Goal: Find specific page/section: Find specific page/section

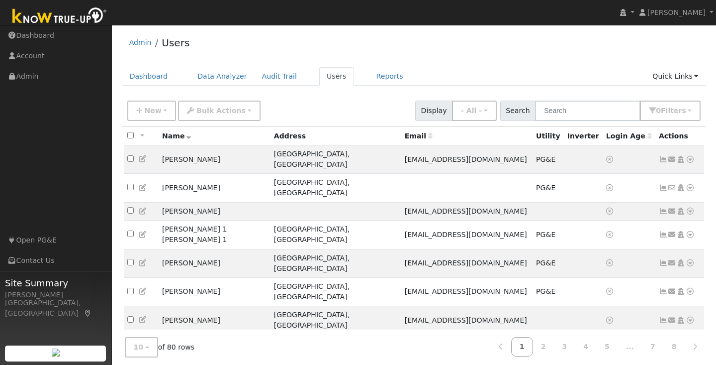
click at [564, 108] on input "text" at bounding box center [587, 110] width 105 height 20
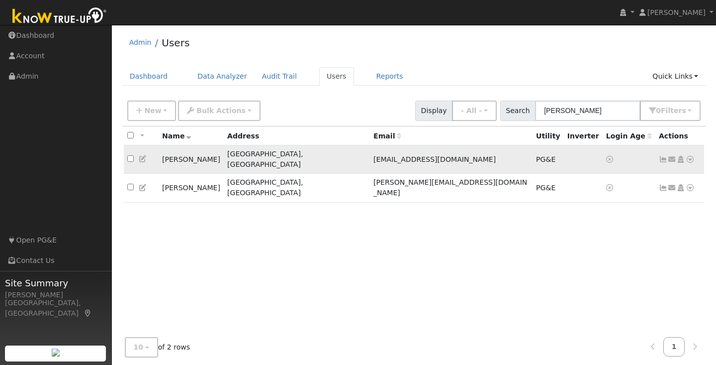
type input "[PERSON_NAME]"
click at [689, 156] on icon at bounding box center [690, 159] width 9 height 7
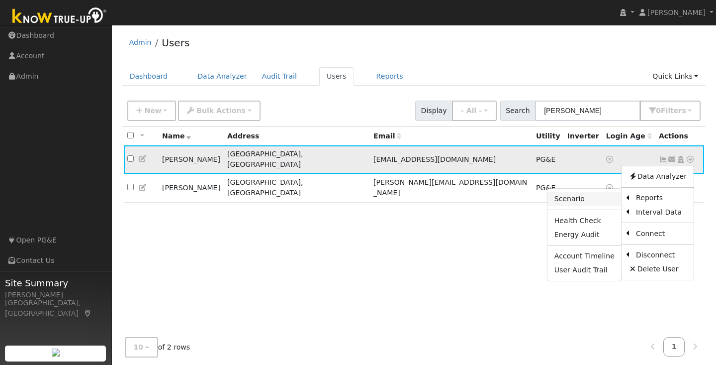
click at [594, 195] on link "Scenario" at bounding box center [585, 199] width 74 height 14
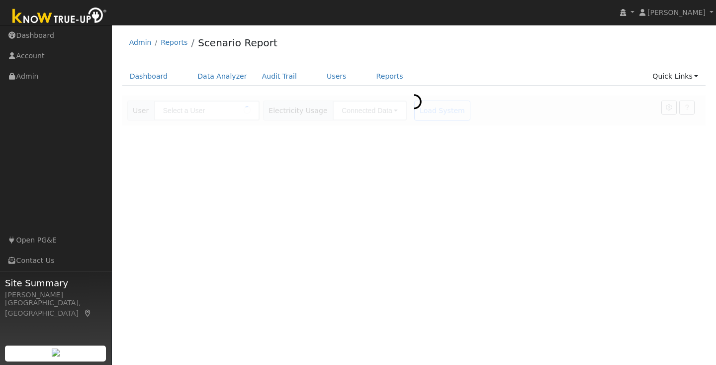
type input "[PERSON_NAME]"
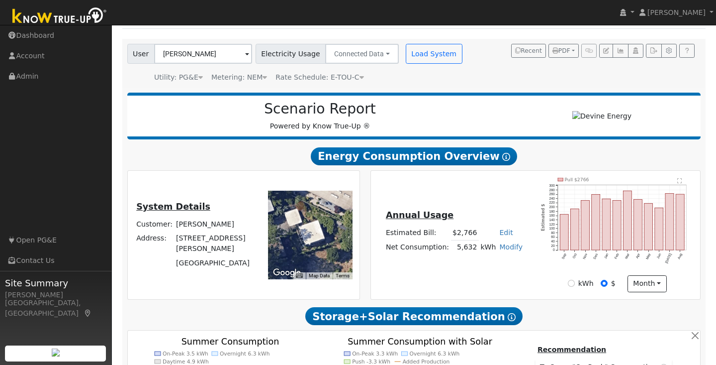
scroll to position [62, 0]
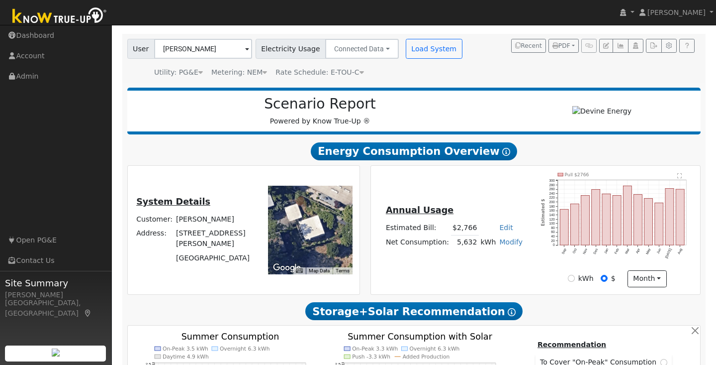
click at [679, 179] on text "" at bounding box center [679, 176] width 5 height 6
